Goal: Information Seeking & Learning: Compare options

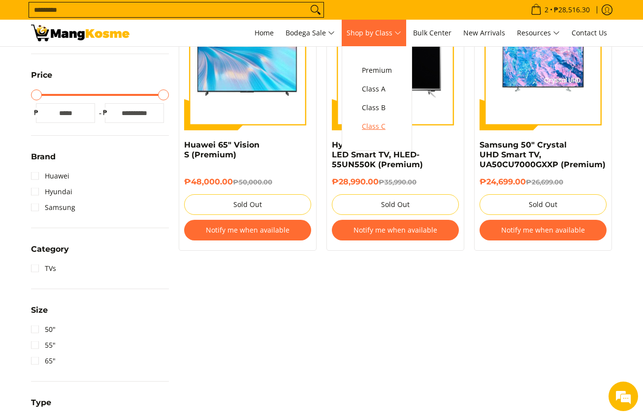
click at [381, 128] on span "Class C" at bounding box center [377, 127] width 30 height 12
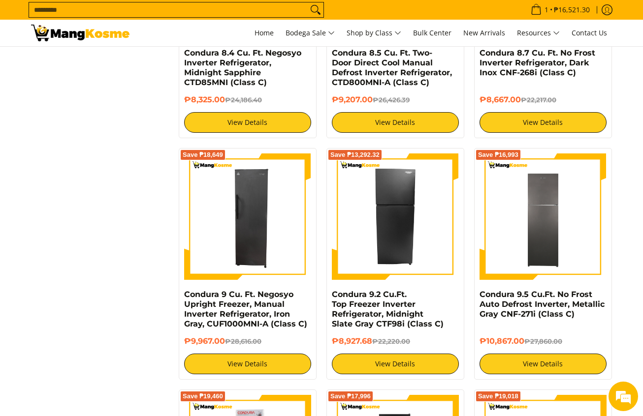
scroll to position [1403, 0]
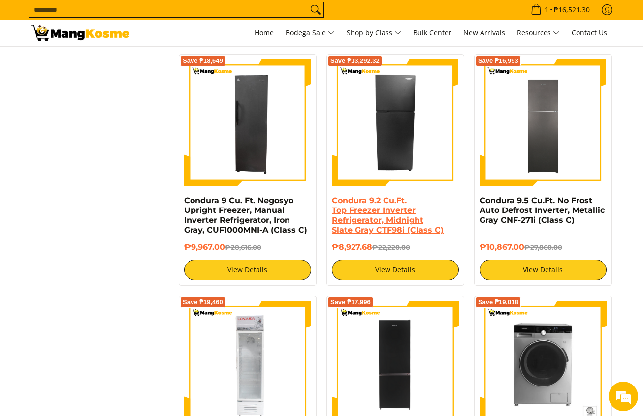
click at [352, 206] on link "Condura 9.2 Cu.Ft. Top Freezer Inverter Refrigerator, Midnight Slate Gray CTF98…" at bounding box center [388, 215] width 112 height 39
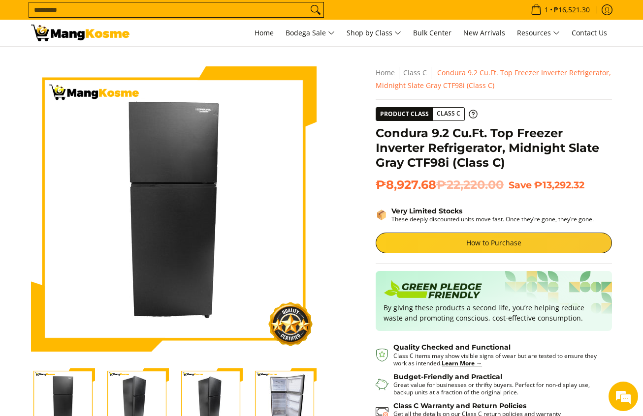
click at [242, 10] on input "Search..." at bounding box center [168, 9] width 279 height 15
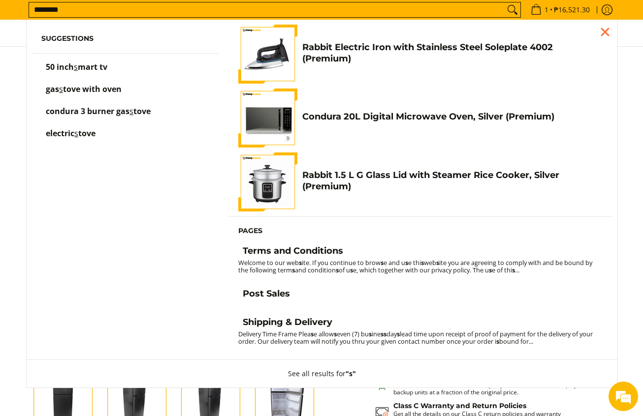
type input "********"
click at [505, 2] on button "Search" at bounding box center [513, 9] width 16 height 15
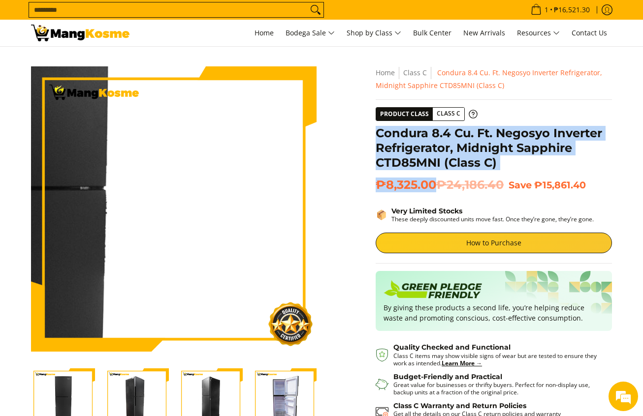
scroll to position [148, 0]
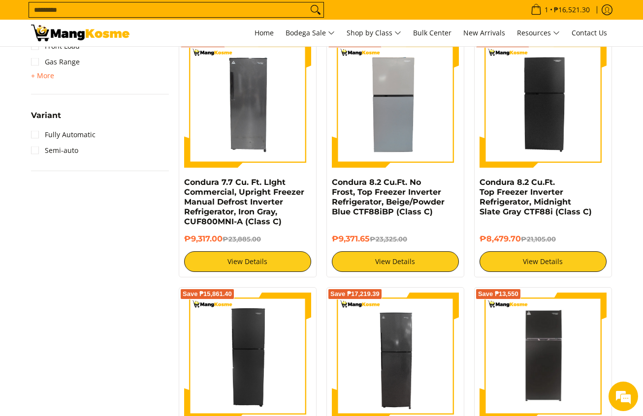
scroll to position [558, 0]
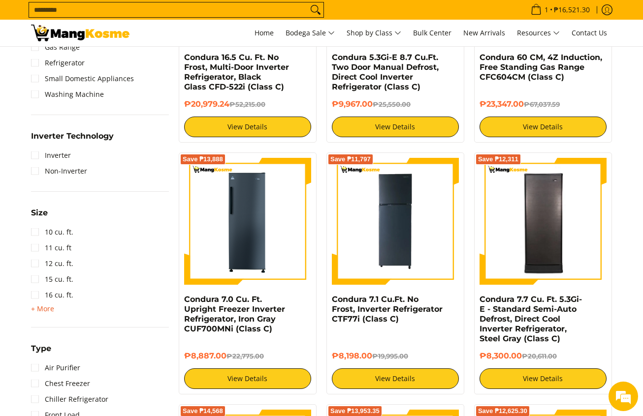
click at [39, 305] on span "+ More" at bounding box center [42, 309] width 23 height 8
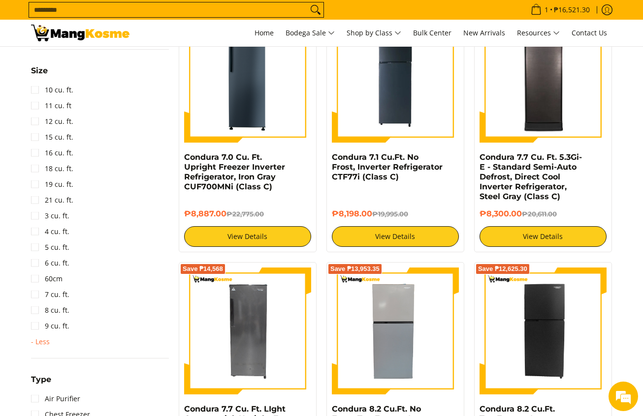
scroll to position [706, 0]
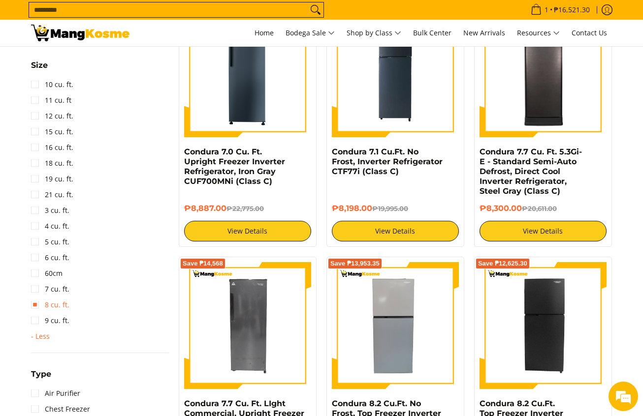
click at [55, 306] on link "8 cu. ft." at bounding box center [50, 305] width 38 height 16
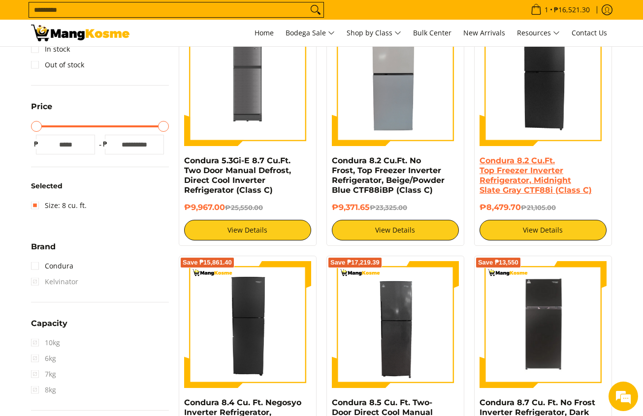
click at [570, 170] on link "Condura 8.2 Cu.Ft. Top Freezer Inverter Refrigerator, Midnight Slate Gray CTF88…" at bounding box center [535, 175] width 112 height 39
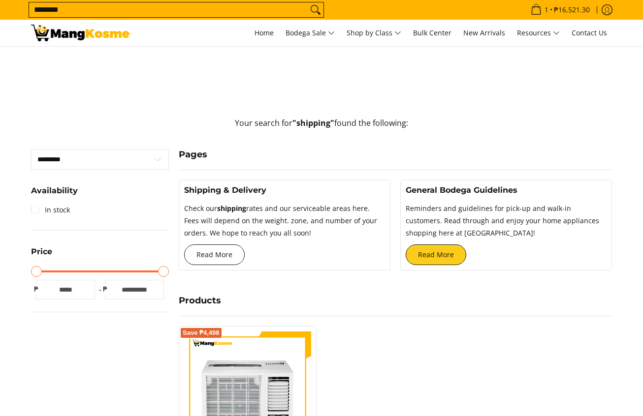
scroll to position [148, 0]
click at [230, 258] on link "Read More" at bounding box center [214, 255] width 61 height 21
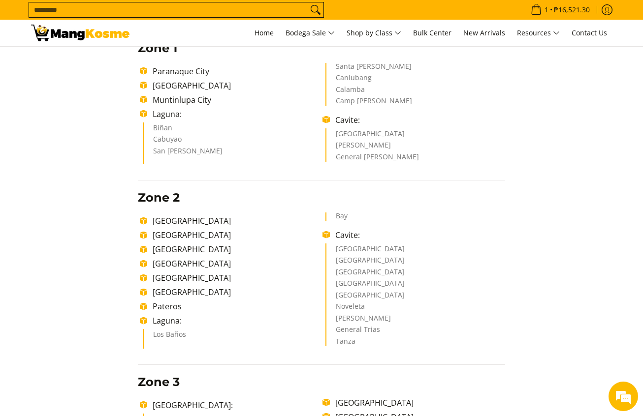
drag, startPoint x: 395, startPoint y: 151, endPoint x: 424, endPoint y: 158, distance: 29.8
click at [424, 158] on ul "Paranaque City Las Piñas City Muntinlupa City Laguna: Biñan Cabuyao San Pedro S…" at bounding box center [322, 114] width 368 height 102
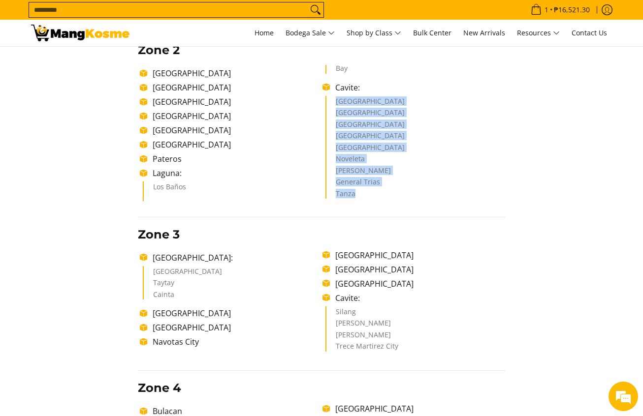
drag, startPoint x: 336, startPoint y: 100, endPoint x: 379, endPoint y: 195, distance: 103.8
click at [379, 195] on ul "Cavite City Sangley Point Naval Base Bacoor City Imus City Kawit City Noveleta …" at bounding box center [415, 147] width 180 height 103
copy ul "Cavite City Sangley Point Naval Base Bacoor City Imus City Kawit City Noveleta …"
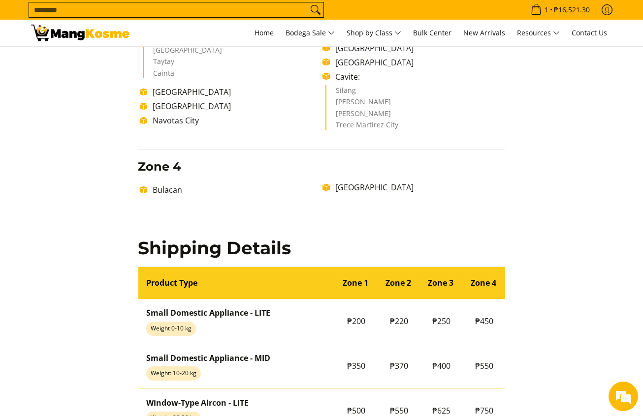
scroll to position [517, 0]
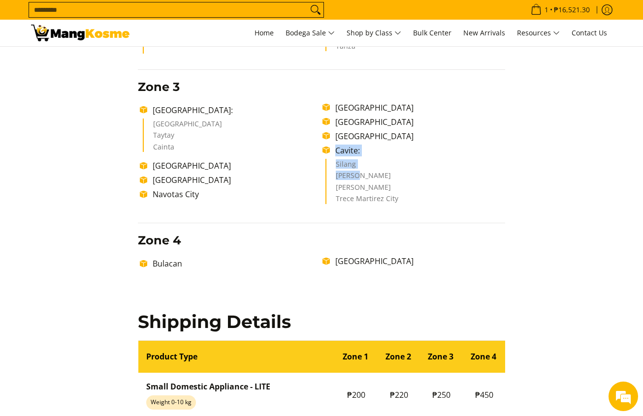
drag, startPoint x: 337, startPoint y: 152, endPoint x: 368, endPoint y: 179, distance: 41.9
click at [368, 179] on ul "Rizal: Antipolo City Taytay Cainta Quezon City Marikina City Navotas City Valen…" at bounding box center [322, 155] width 368 height 106
drag, startPoint x: 368, startPoint y: 179, endPoint x: 362, endPoint y: 178, distance: 6.0
click at [362, 178] on li "Amadeo" at bounding box center [416, 178] width 160 height 12
click at [333, 165] on ul "Silang Amadeo Alfonso Trece Martirez City" at bounding box center [415, 181] width 180 height 45
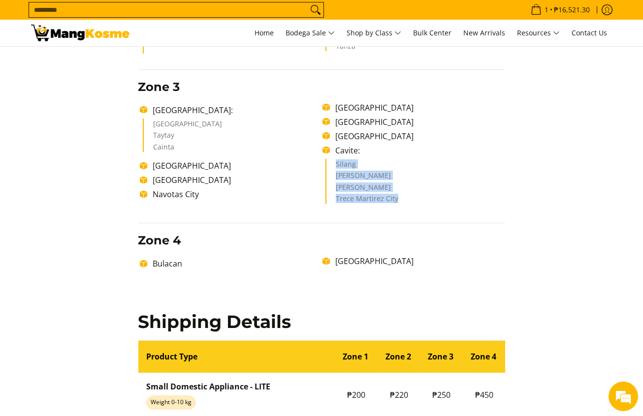
drag, startPoint x: 334, startPoint y: 165, endPoint x: 394, endPoint y: 195, distance: 67.1
click at [394, 195] on ul "Silang Amadeo Alfonso Trece Martirez City" at bounding box center [415, 181] width 180 height 45
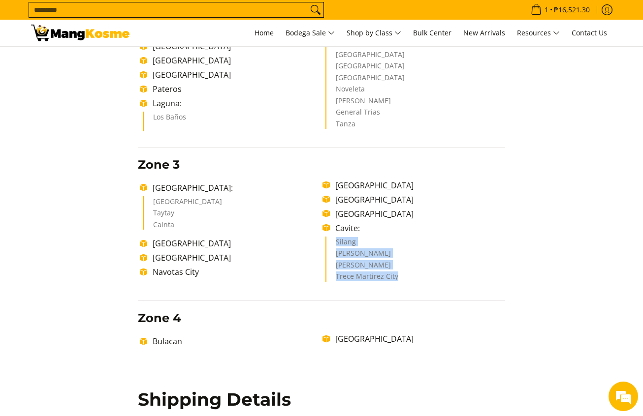
scroll to position [295, 0]
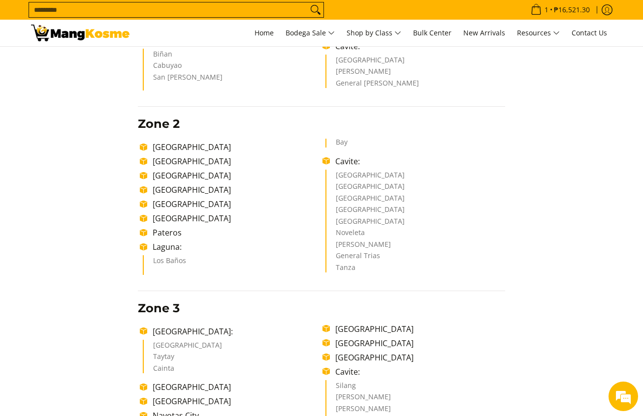
click at [509, 282] on div "Delivery Time Frame Please allow seven (7) business days lead time upon receipt…" at bounding box center [322, 399] width 378 height 1101
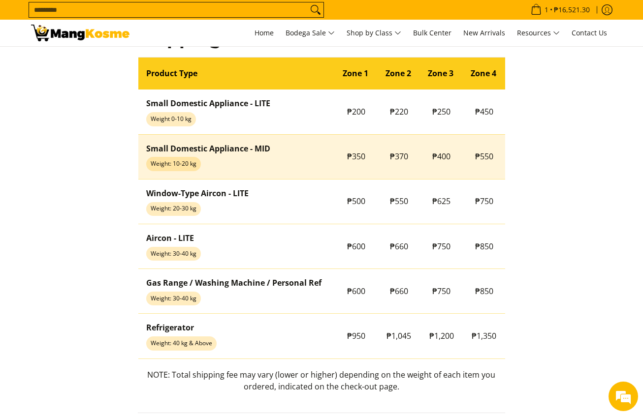
scroll to position [886, 0]
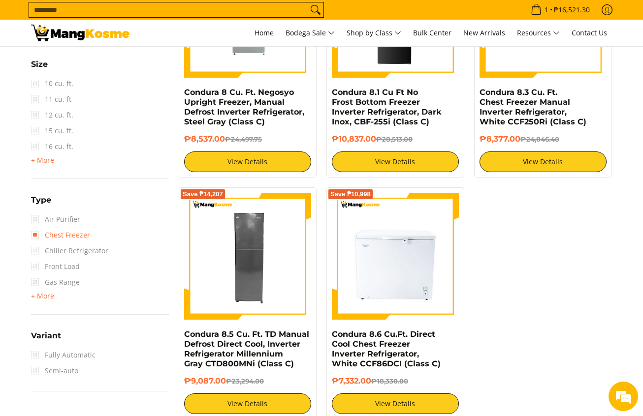
scroll to position [877, 0]
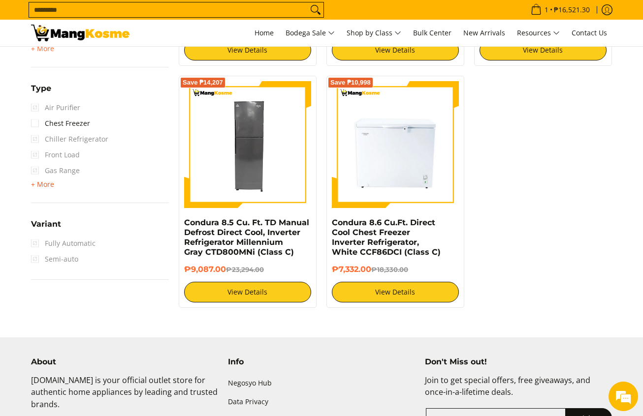
click at [46, 189] on span "+ More - Less" at bounding box center [42, 185] width 23 height 12
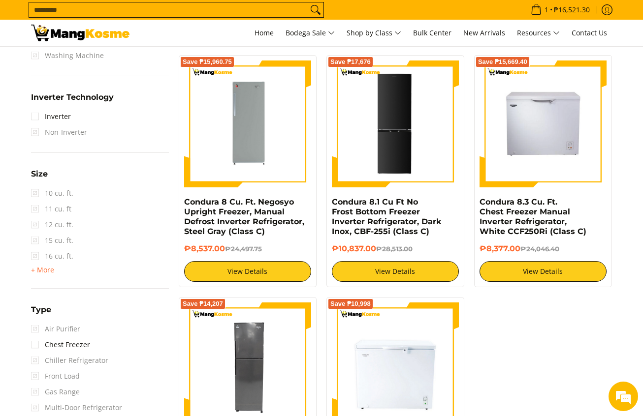
scroll to position [0, 0]
click at [50, 271] on span "+ More" at bounding box center [42, 270] width 23 height 8
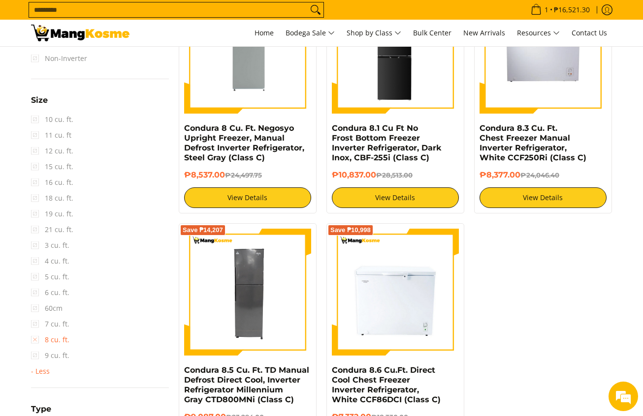
click at [51, 342] on link "8 cu. ft." at bounding box center [50, 340] width 38 height 16
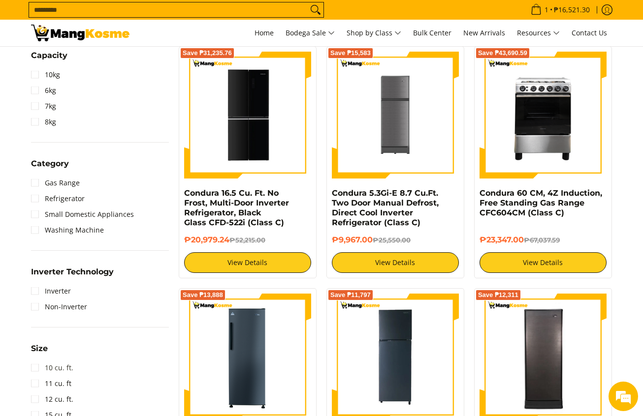
scroll to position [508, 0]
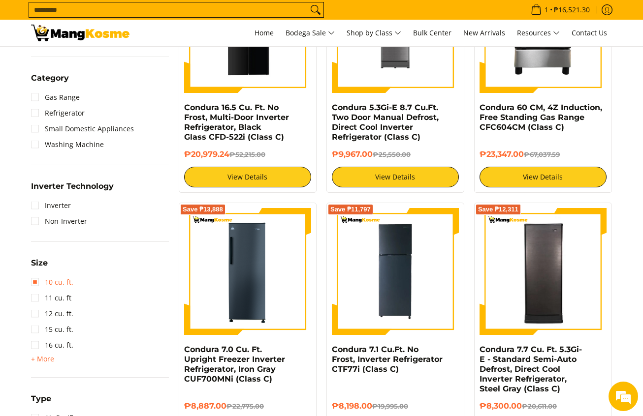
click at [66, 288] on link "10 cu. ft." at bounding box center [52, 283] width 42 height 16
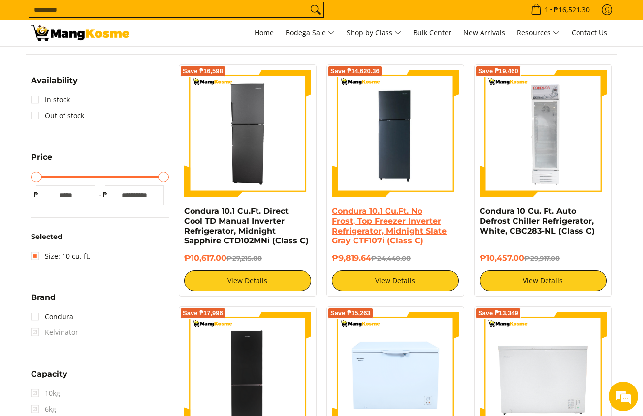
scroll to position [139, 0]
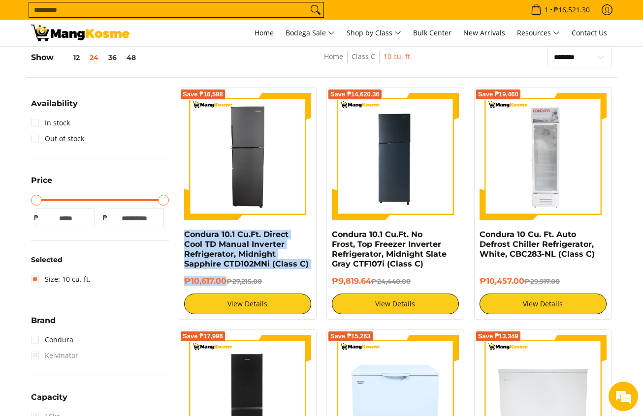
drag, startPoint x: 183, startPoint y: 232, endPoint x: 225, endPoint y: 285, distance: 67.2
click at [225, 285] on div "Save ₱16,598 Condura 10.1 Cu.Ft. Direct Cool TD Manual Inverter Refrigerator, M…" at bounding box center [248, 204] width 138 height 232
copy div "Condura 10.1 Cu.Ft. Direct Cool TD Manual Inverter Refrigerator, Midnight Sapph…"
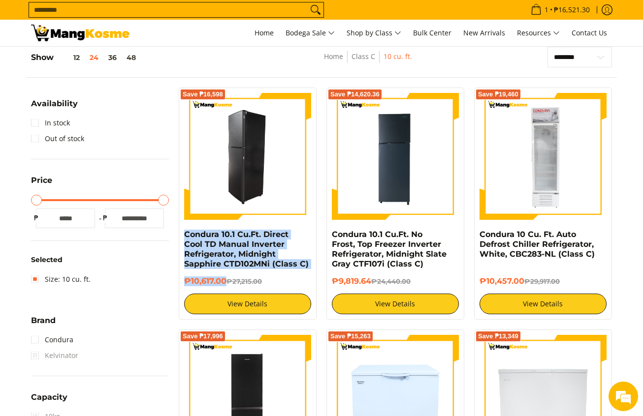
click at [262, 168] on img at bounding box center [247, 156] width 127 height 127
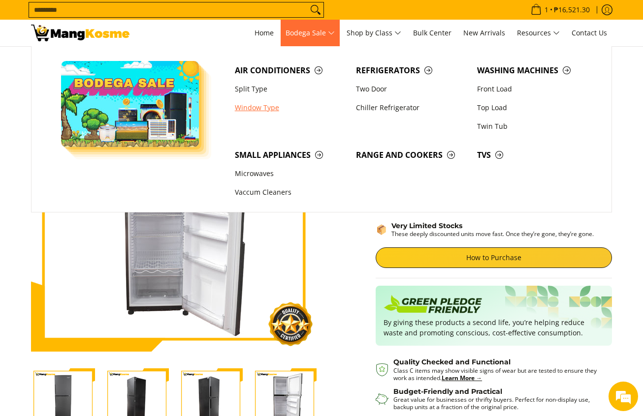
click at [263, 109] on link "Window Type" at bounding box center [290, 107] width 121 height 19
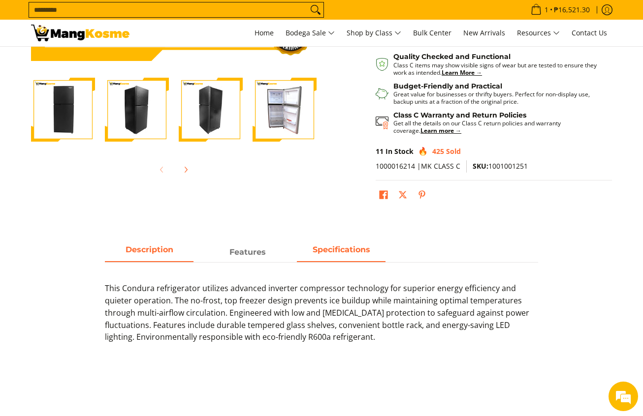
scroll to position [295, 0]
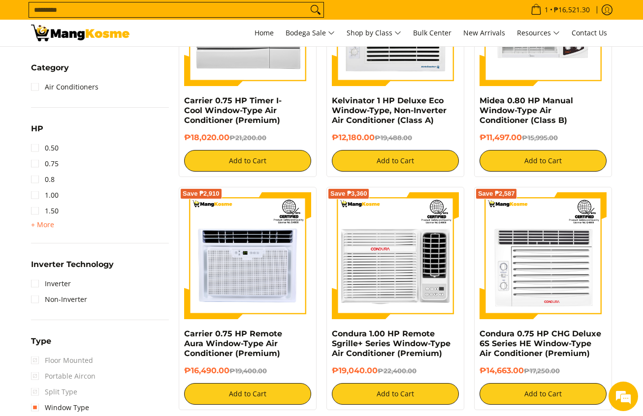
scroll to position [517, 0]
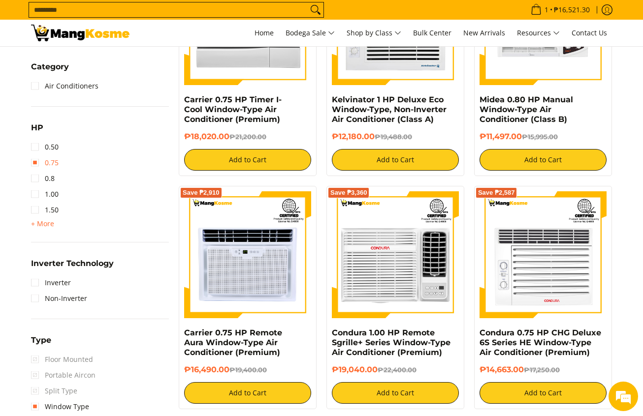
click at [50, 163] on link "0.75" at bounding box center [45, 163] width 28 height 16
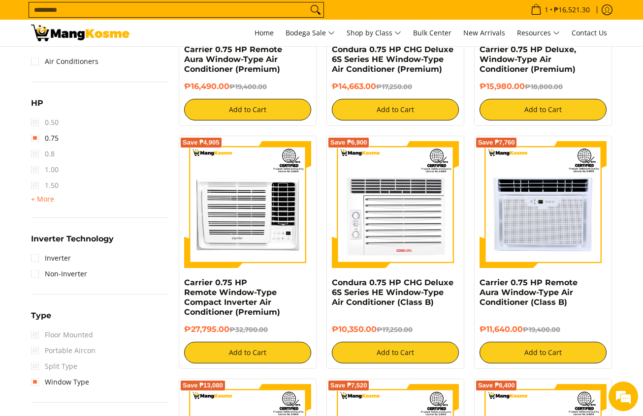
scroll to position [582, 0]
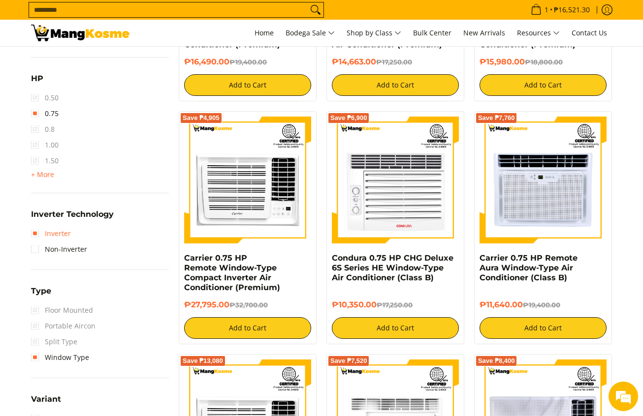
click at [59, 237] on link "Inverter" at bounding box center [51, 234] width 40 height 16
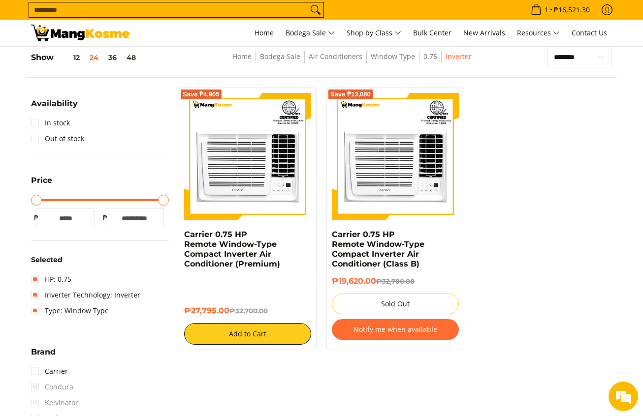
drag, startPoint x: 178, startPoint y: 236, endPoint x: 231, endPoint y: 310, distance: 90.7
click at [231, 310] on div "Save ₱4,905 Carrier 0.75 HP Remote Window-Type Compact Inverter Air Conditioner…" at bounding box center [248, 219] width 148 height 263
copy div "Carrier 0.75 HP Remote Window-Type Compact Inverter Air Conditioner (Premium) ₱…"
click at [612, 291] on div "Save ₱4,905 Carrier 0.75 HP Remote Window-Type Compact Inverter Air Conditioner…" at bounding box center [395, 224] width 443 height 273
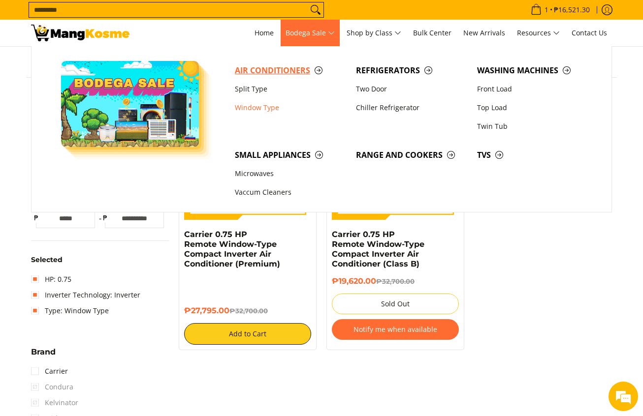
click at [267, 72] on span "Air Conditioners" at bounding box center [290, 70] width 111 height 12
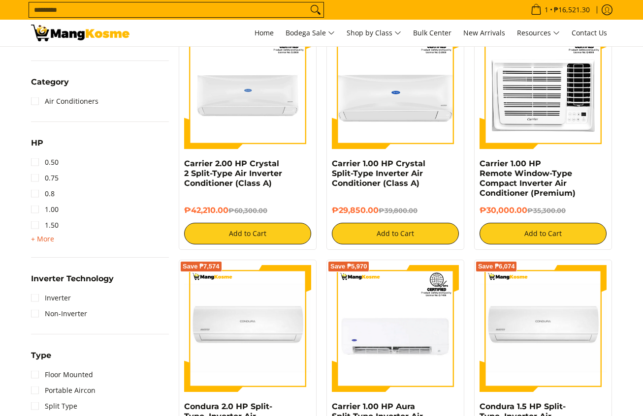
click at [46, 239] on span "+ More" at bounding box center [42, 239] width 23 height 8
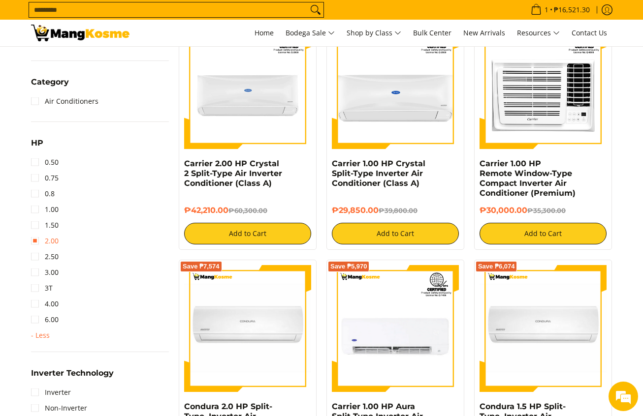
click at [55, 240] on link "2.00" at bounding box center [45, 241] width 28 height 16
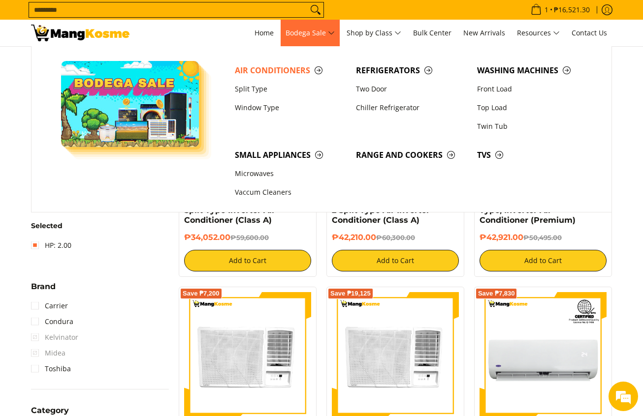
scroll to position [139, 0]
